Goal: Information Seeking & Learning: Find specific fact

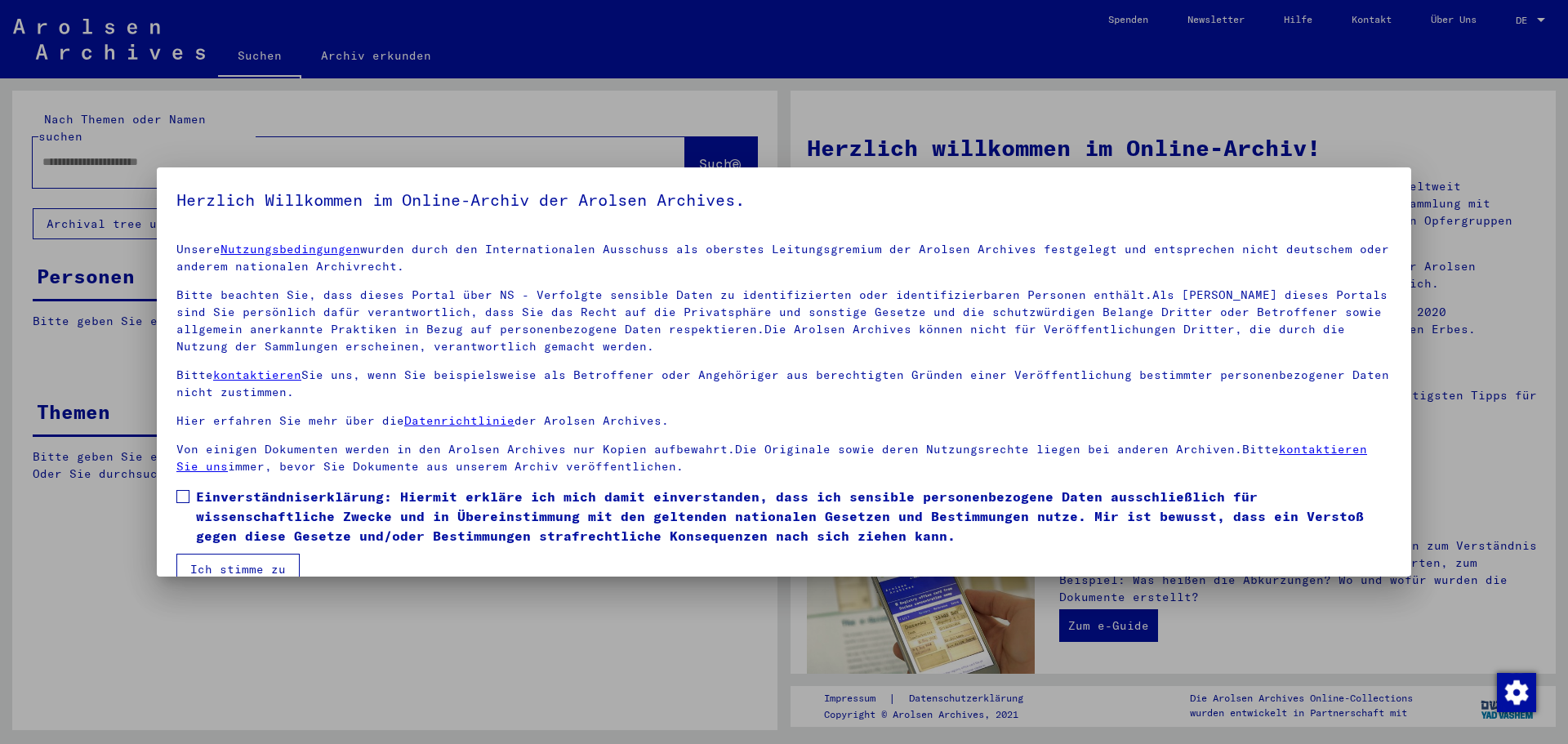
click at [185, 493] on span at bounding box center [182, 496] width 13 height 13
click at [236, 565] on button "Ich stimme zu" at bounding box center [238, 569] width 123 height 31
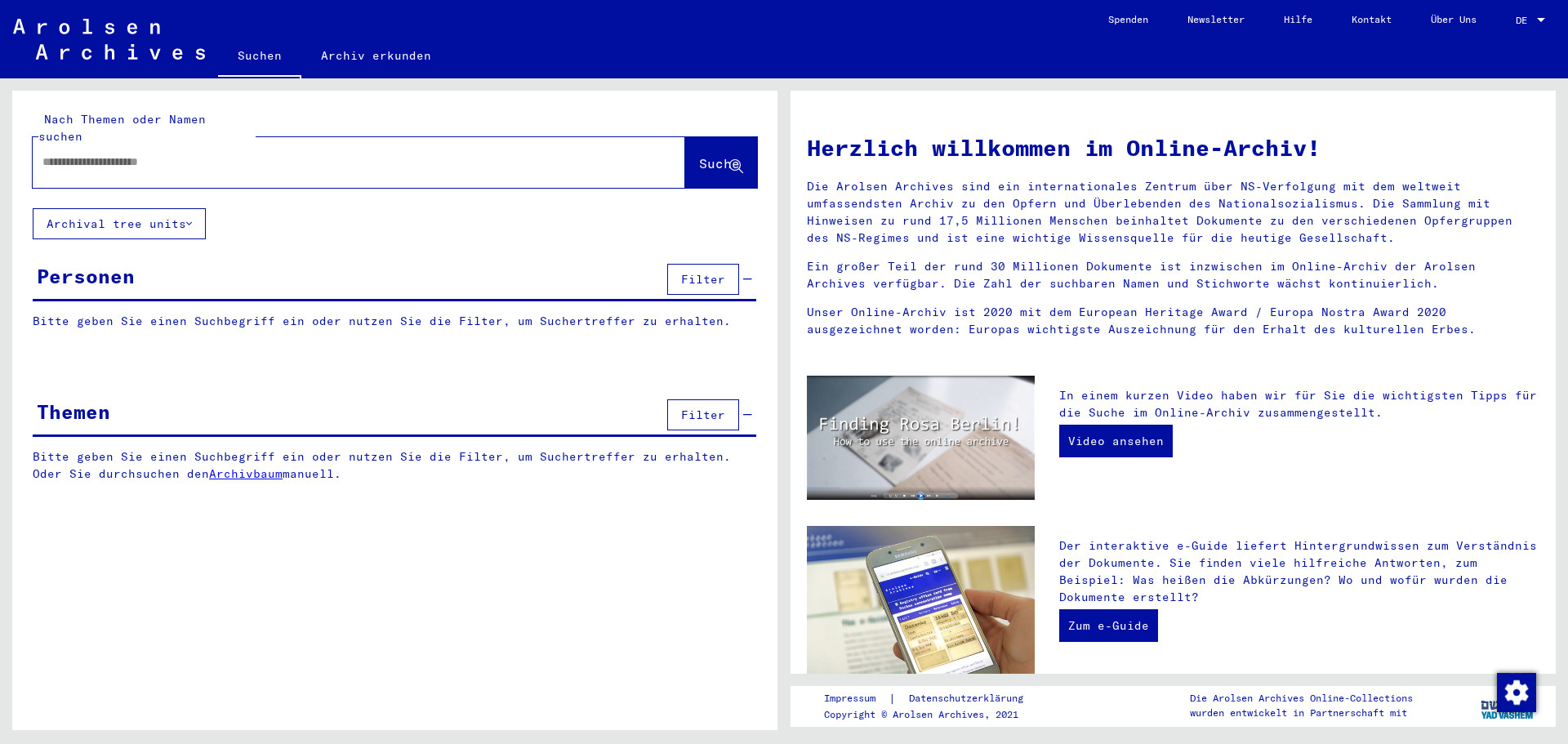
click at [143, 153] on input "text" at bounding box center [339, 162] width 593 height 17
type input "**********"
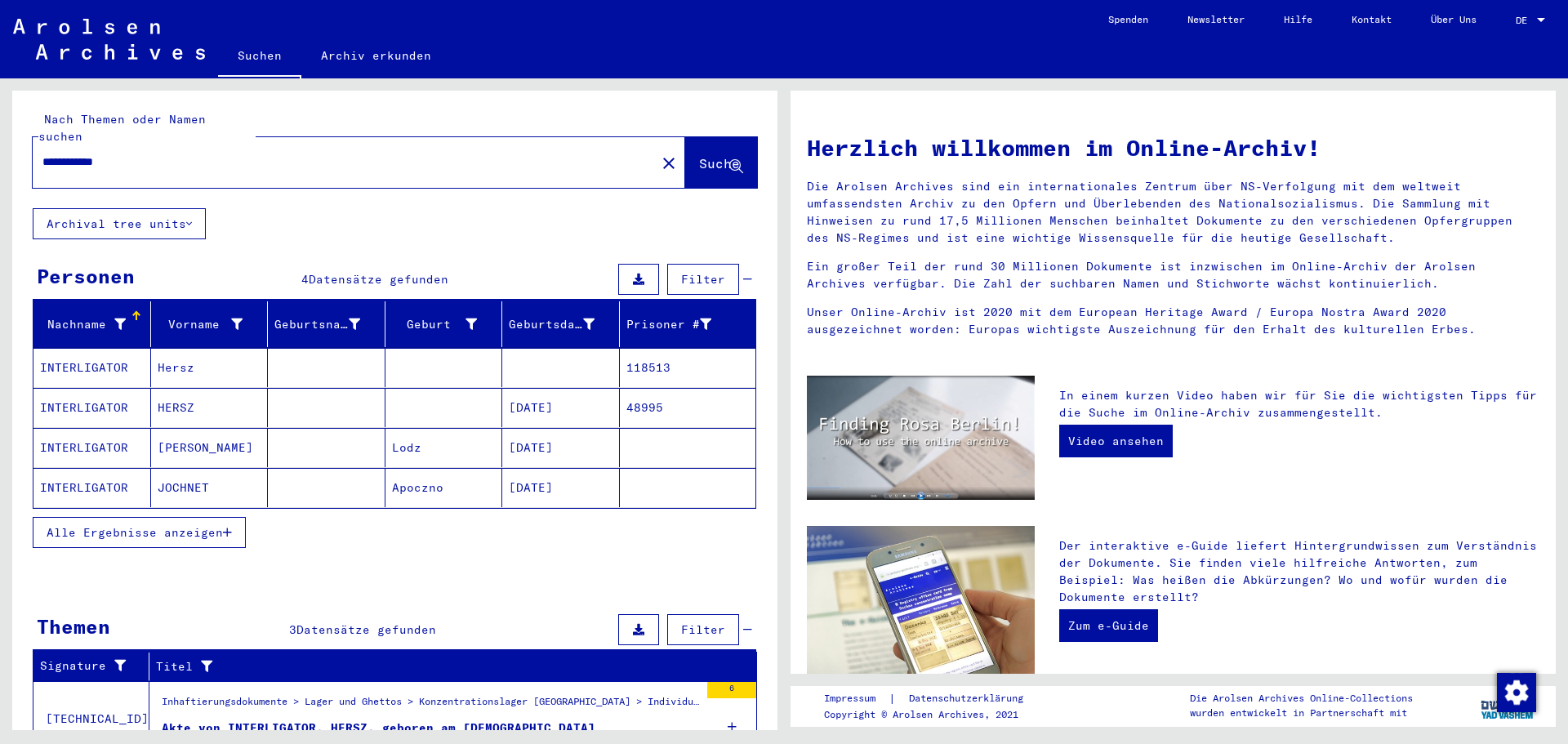
click at [126, 350] on mat-cell "INTERLIGATOR" at bounding box center [93, 367] width 118 height 39
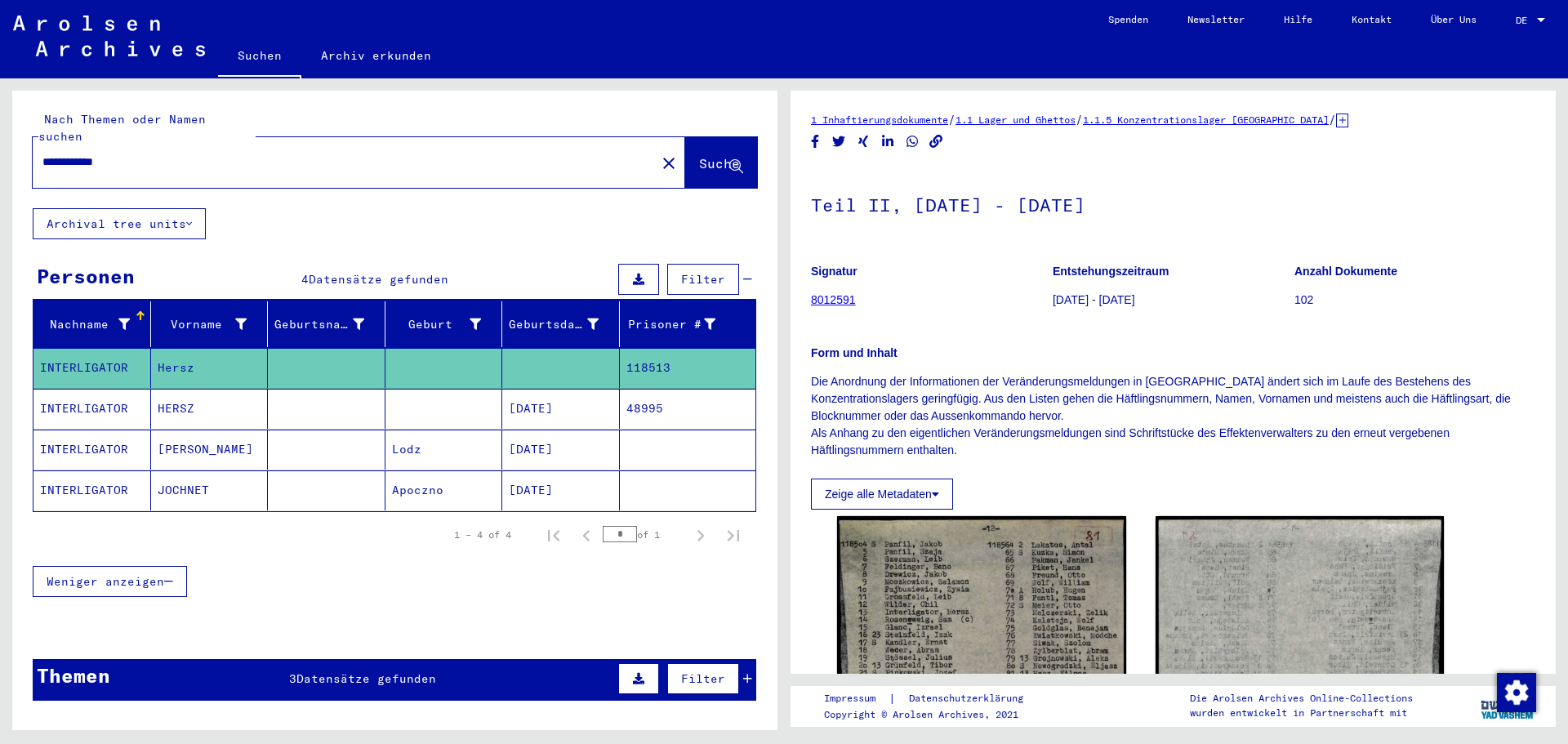
click at [130, 388] on mat-cell "INTERLIGATOR" at bounding box center [93, 408] width 118 height 40
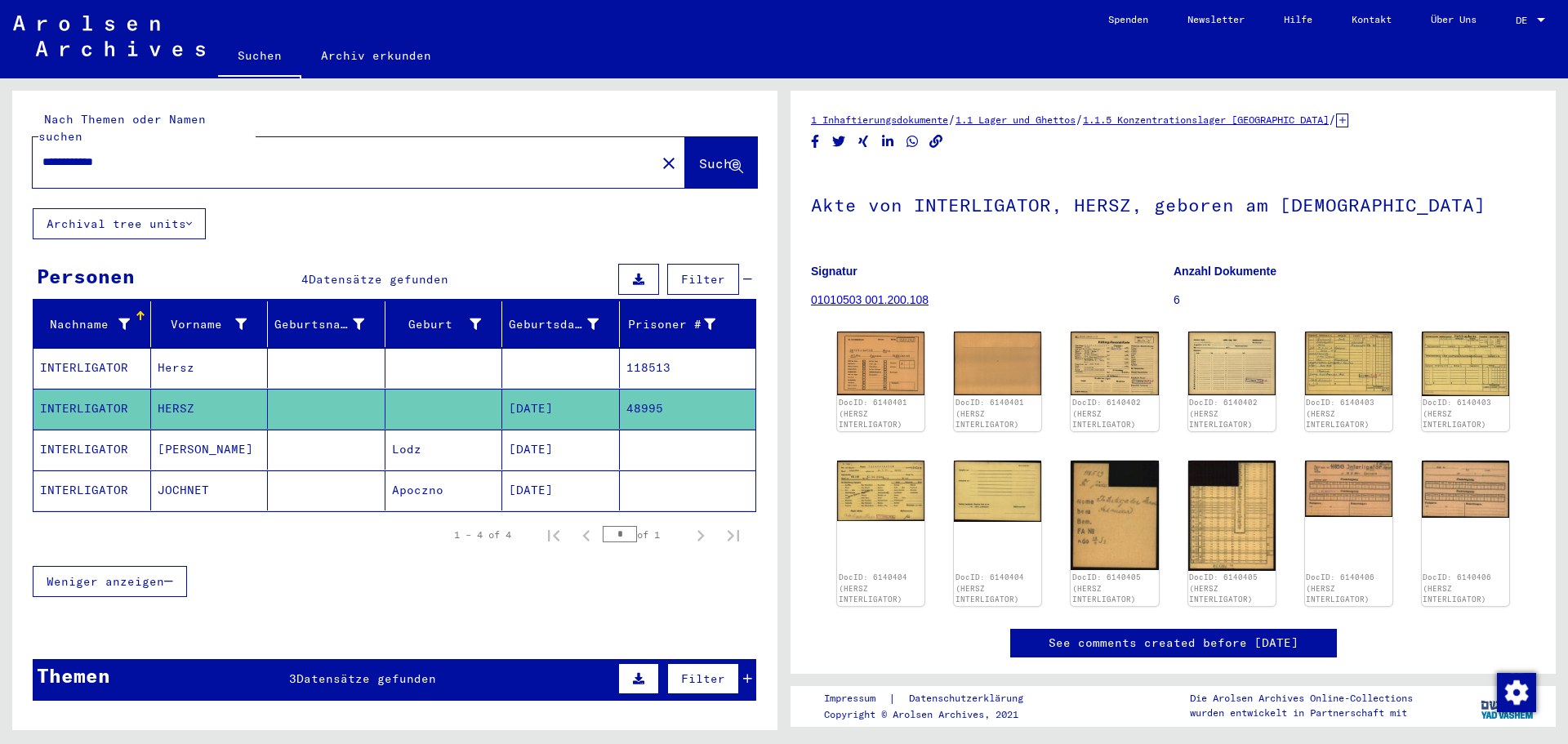
click at [185, 348] on mat-cell "Hersz" at bounding box center [210, 368] width 118 height 40
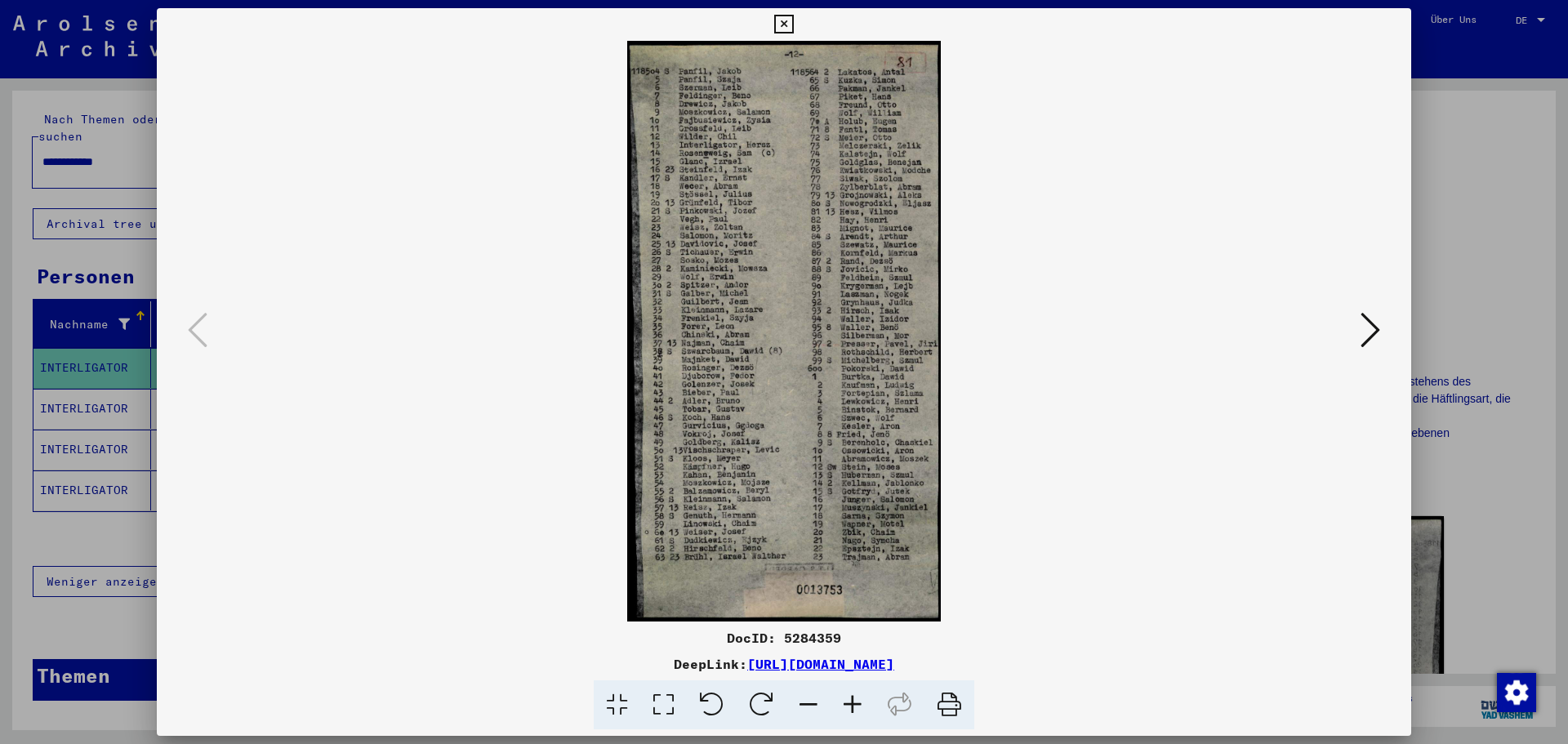
click at [816, 663] on link "[URL][DOMAIN_NAME]" at bounding box center [820, 663] width 147 height 16
